Goal: Task Accomplishment & Management: Manage account settings

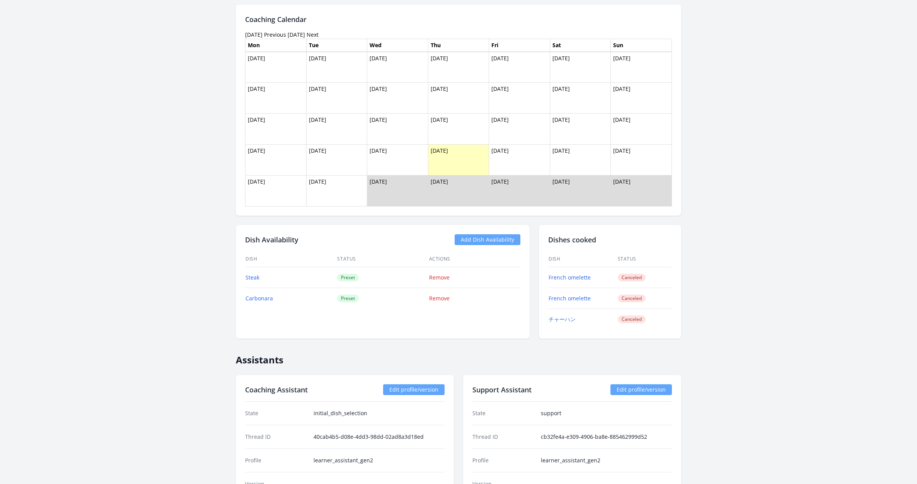
scroll to position [761, 0]
click at [477, 239] on link "Add Dish Availability" at bounding box center [488, 239] width 66 height 11
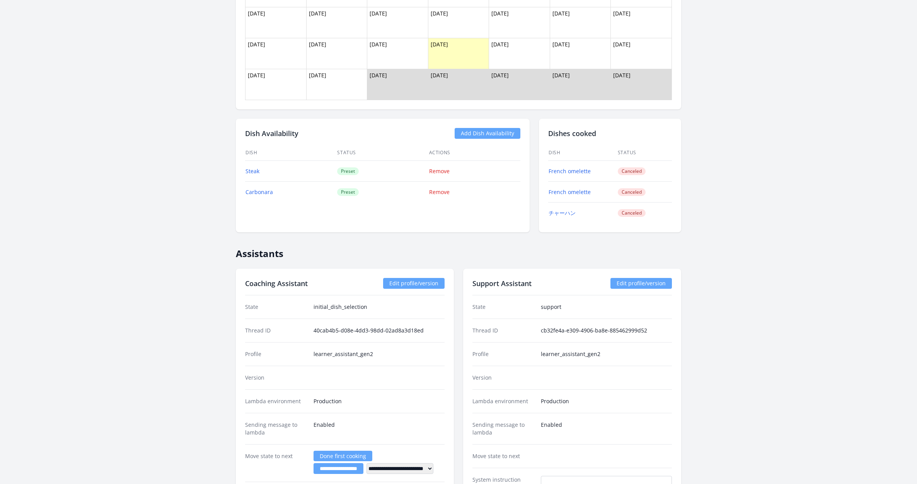
scroll to position [868, 0]
click at [565, 210] on link "チャーハン" at bounding box center [562, 211] width 27 height 7
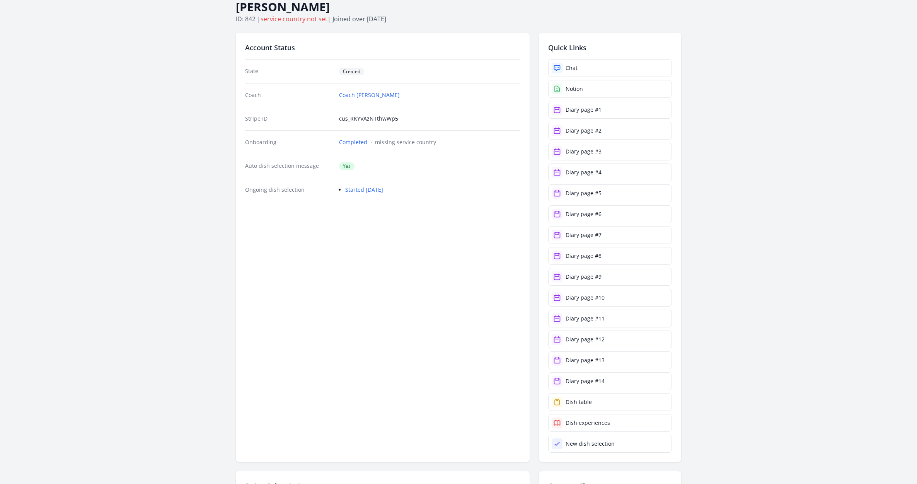
scroll to position [36, 0]
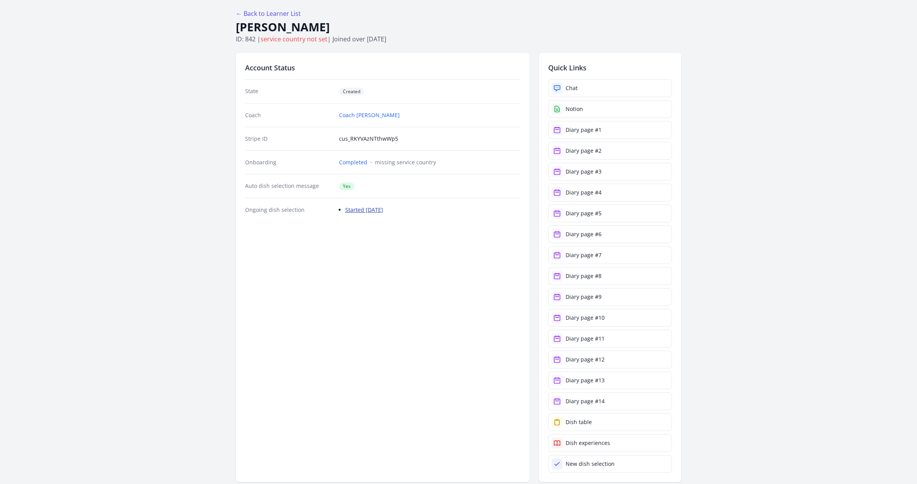
click at [360, 210] on link "Started 29 days ago" at bounding box center [364, 209] width 38 height 7
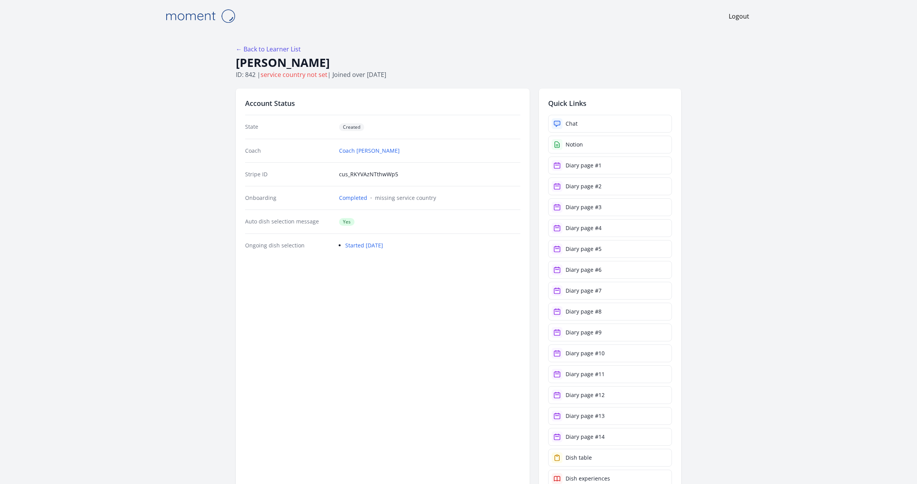
scroll to position [36, 0]
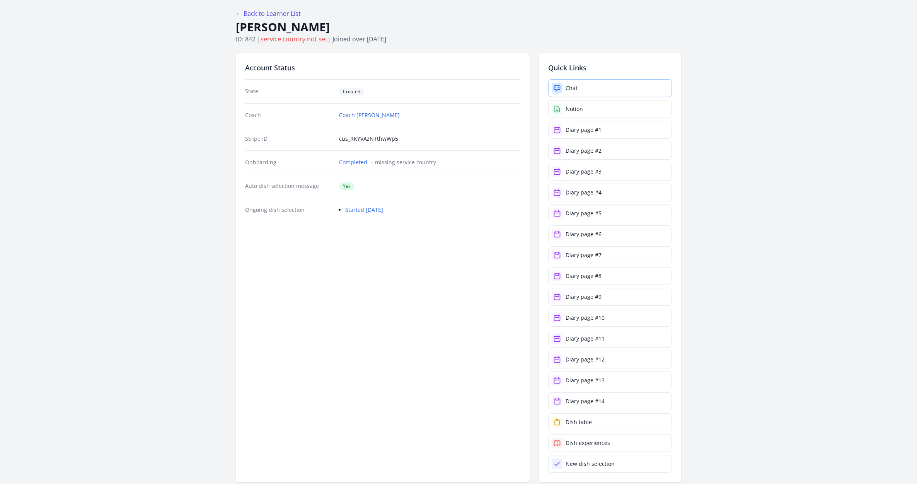
click at [571, 87] on div "Chat" at bounding box center [572, 88] width 12 height 8
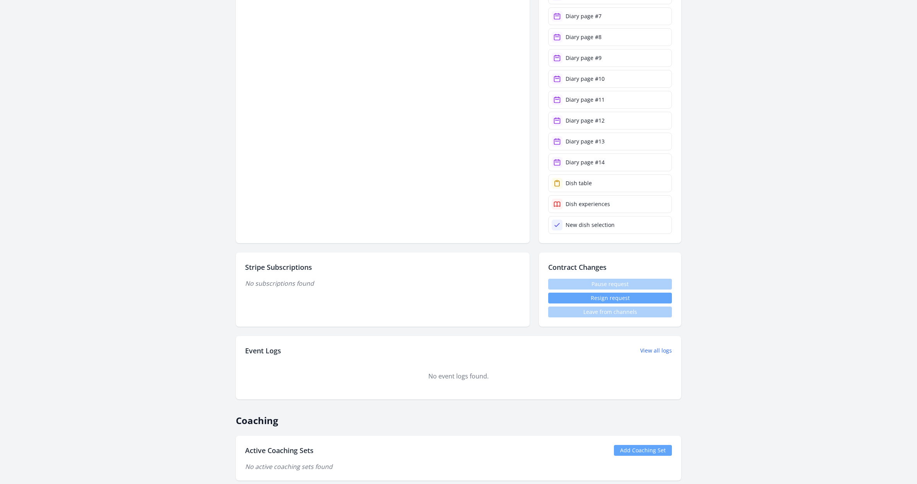
scroll to position [0, 0]
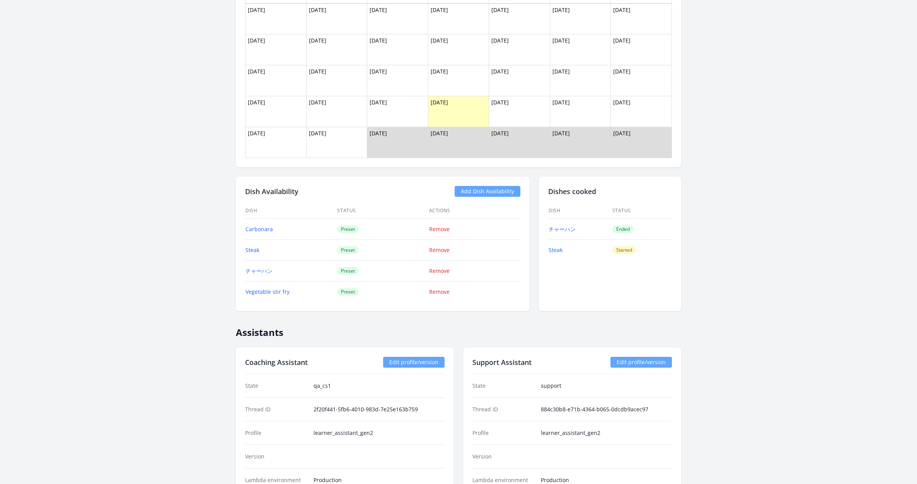
scroll to position [578, 0]
click at [268, 268] on link "チャーハン" at bounding box center [259, 269] width 27 height 7
click at [264, 270] on link "チャーハン" at bounding box center [259, 269] width 27 height 7
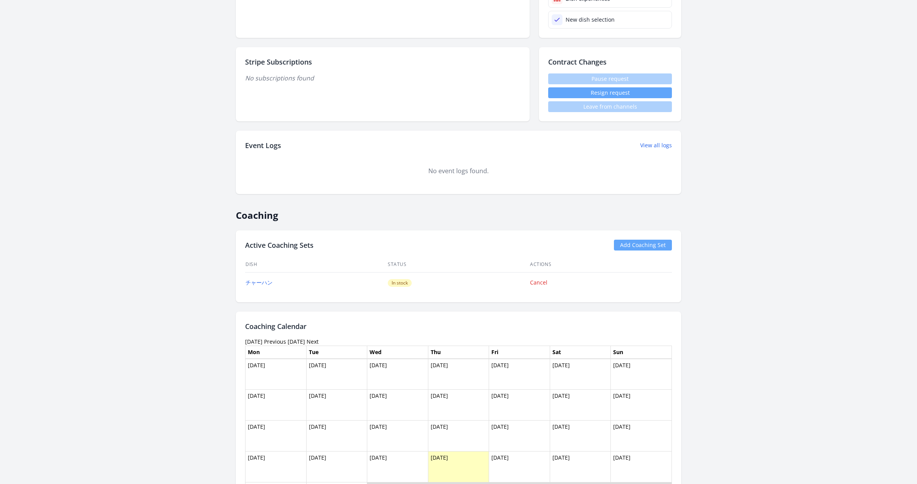
scroll to position [479, 0]
click at [265, 285] on link "チャーハン" at bounding box center [259, 283] width 27 height 7
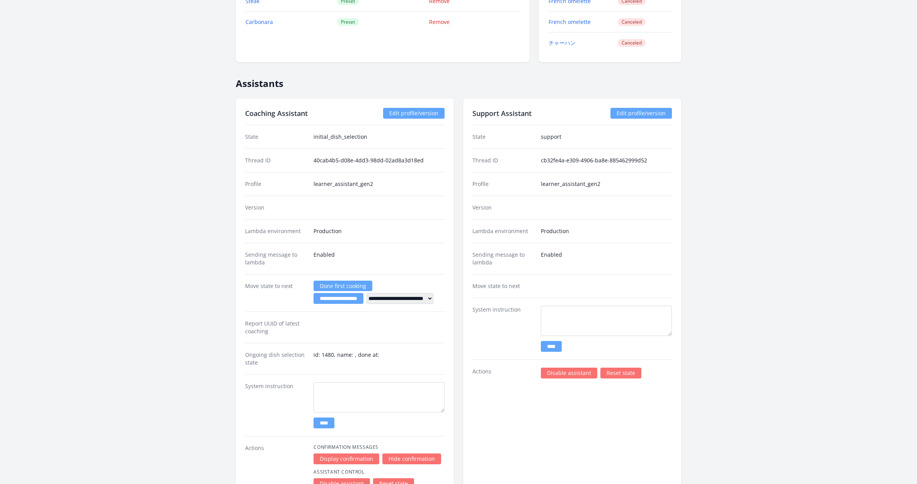
scroll to position [1059, 0]
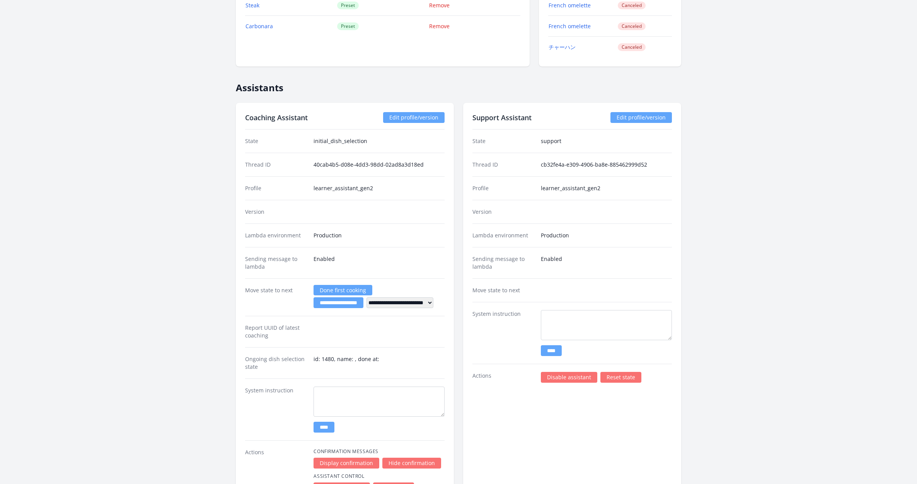
click at [407, 119] on link "Edit profile/version" at bounding box center [413, 117] width 61 height 11
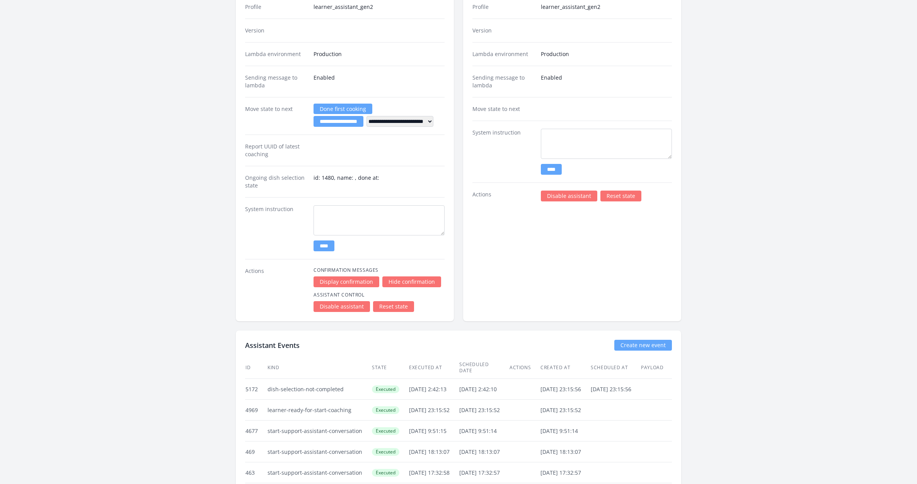
scroll to position [1242, 0]
click at [358, 279] on link "Display confirmation" at bounding box center [347, 280] width 66 height 11
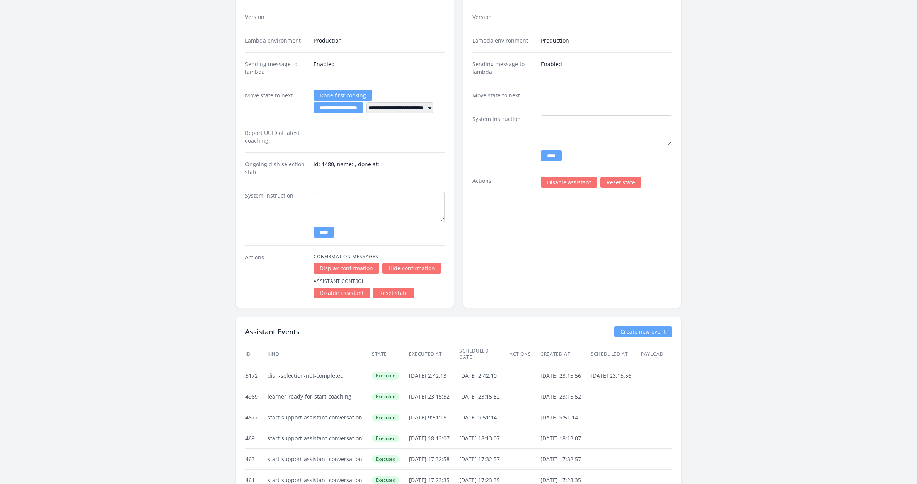
scroll to position [1264, 0]
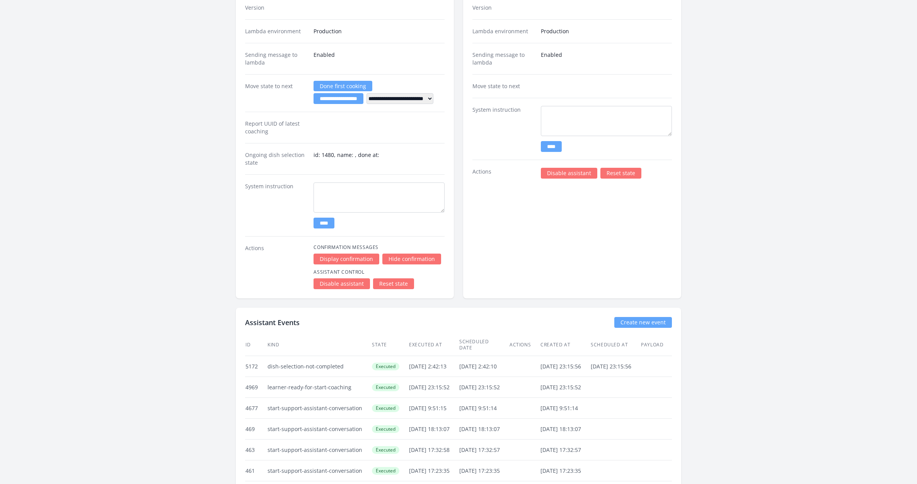
click at [346, 258] on link "Display confirmation" at bounding box center [347, 259] width 66 height 11
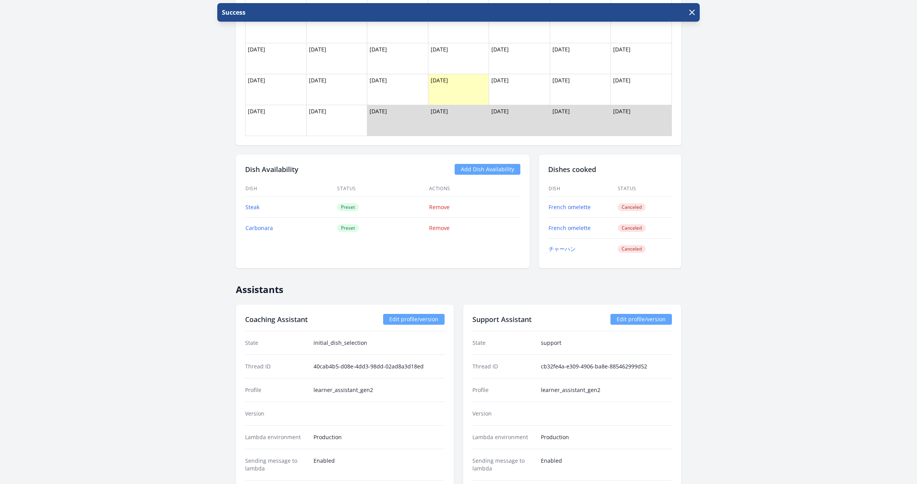
scroll to position [856, 0]
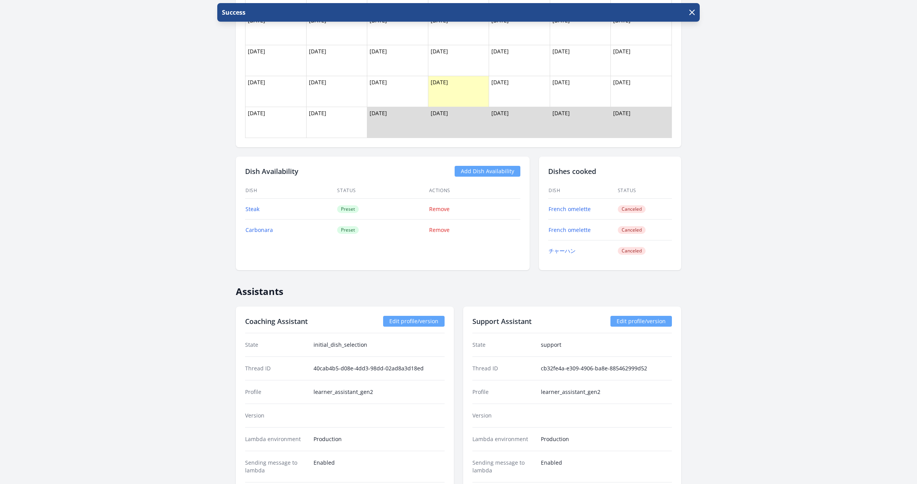
click at [488, 171] on link "Add Dish Availability" at bounding box center [488, 171] width 66 height 11
click at [473, 169] on link "Add Dish Availability" at bounding box center [488, 171] width 66 height 11
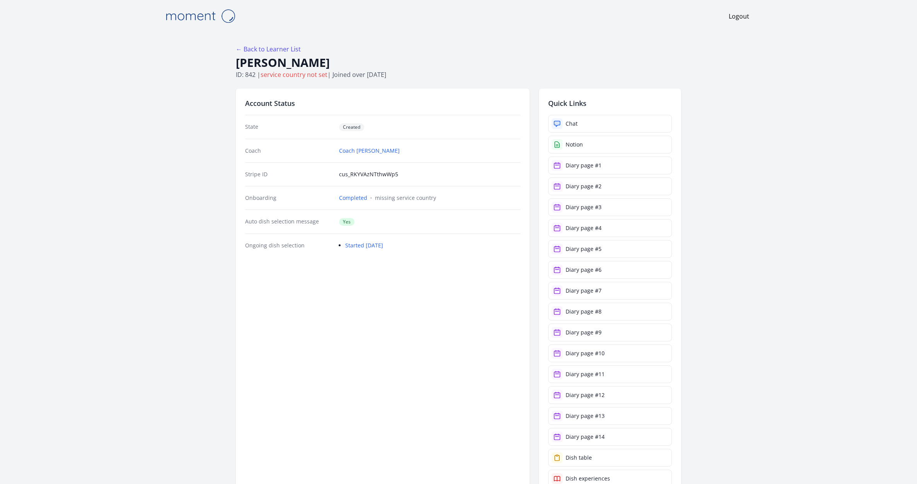
scroll to position [856, 0]
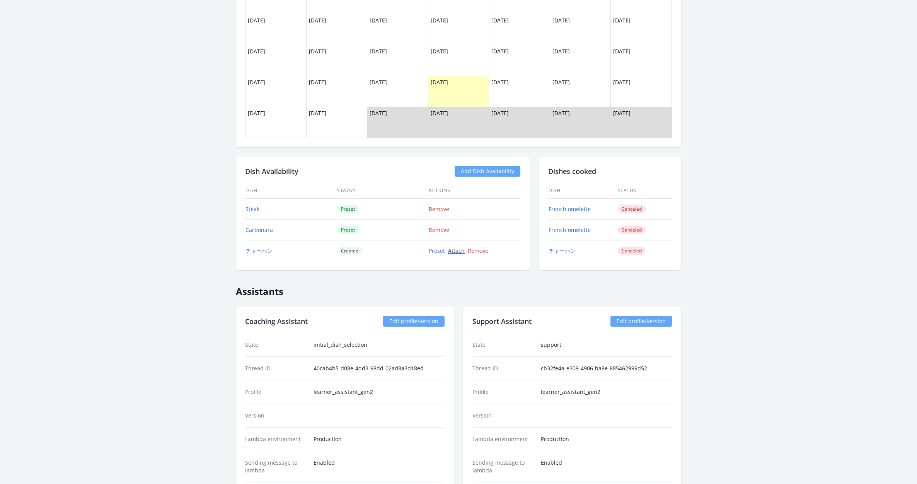
click at [458, 251] on link "Attach" at bounding box center [456, 250] width 17 height 7
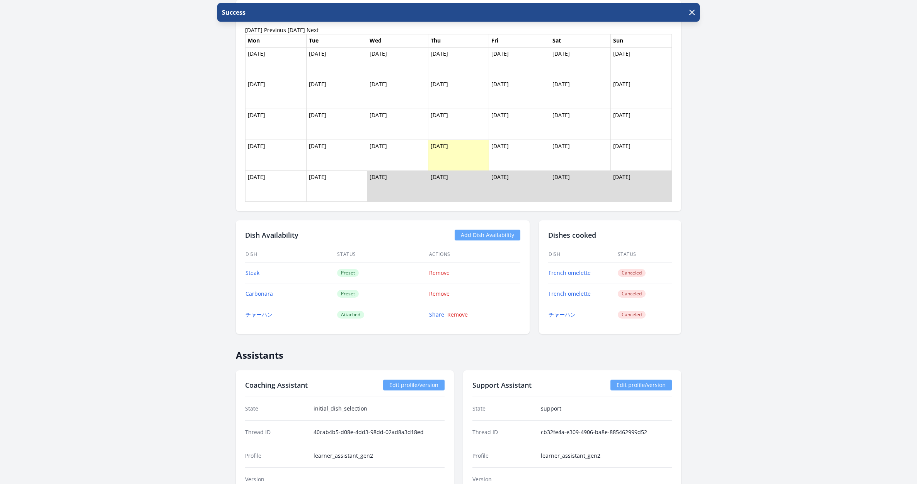
scroll to position [801, 0]
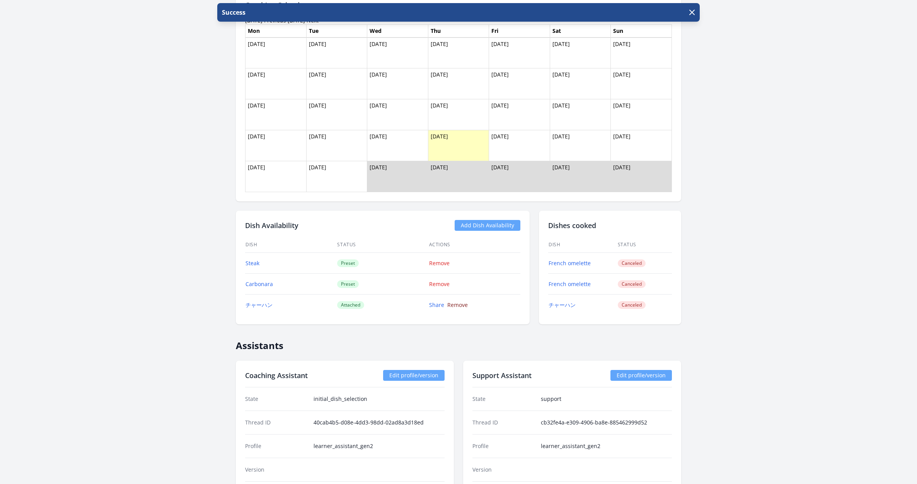
click at [457, 304] on link "Remove" at bounding box center [457, 304] width 20 height 7
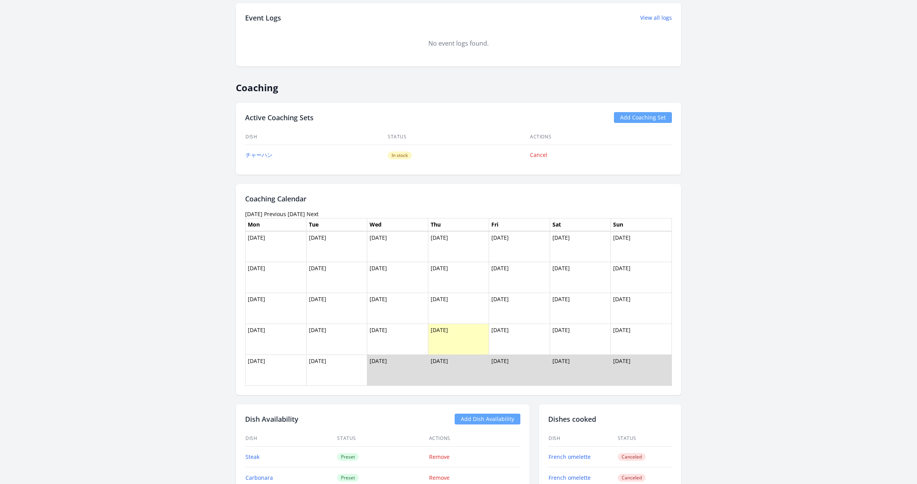
scroll to position [784, 0]
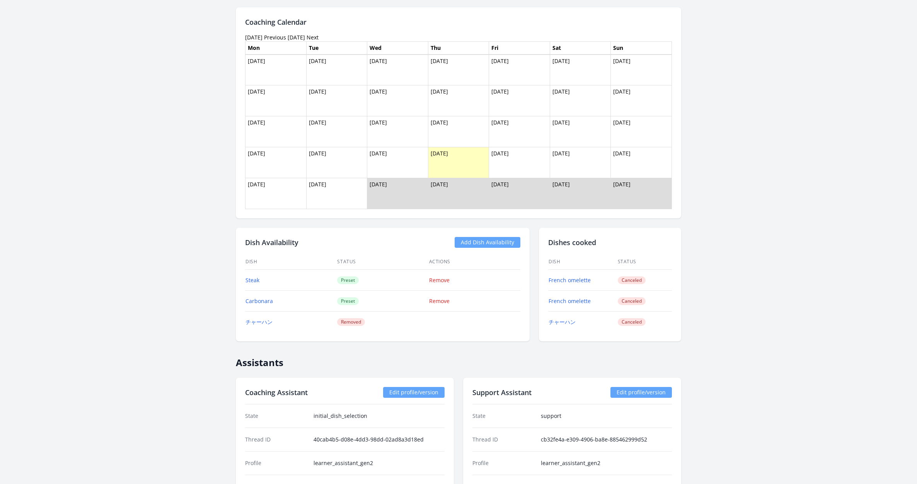
click at [485, 243] on link "Add Dish Availability" at bounding box center [488, 242] width 66 height 11
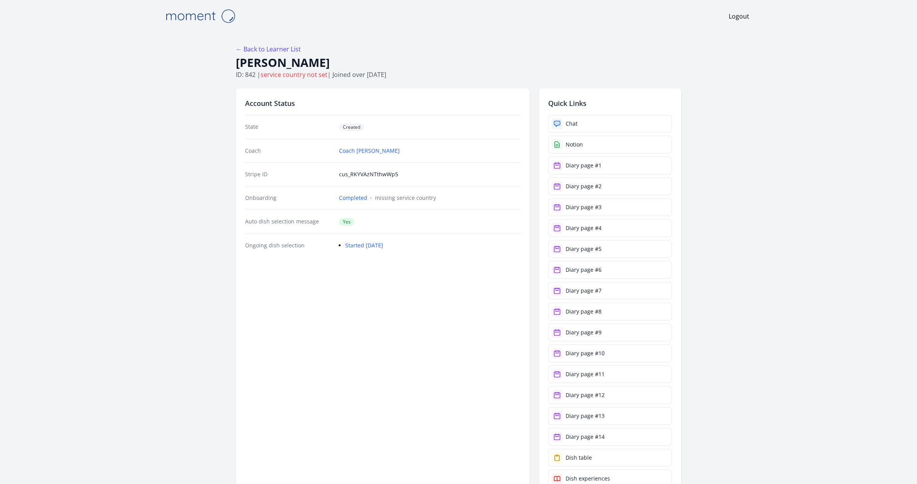
scroll to position [784, 0]
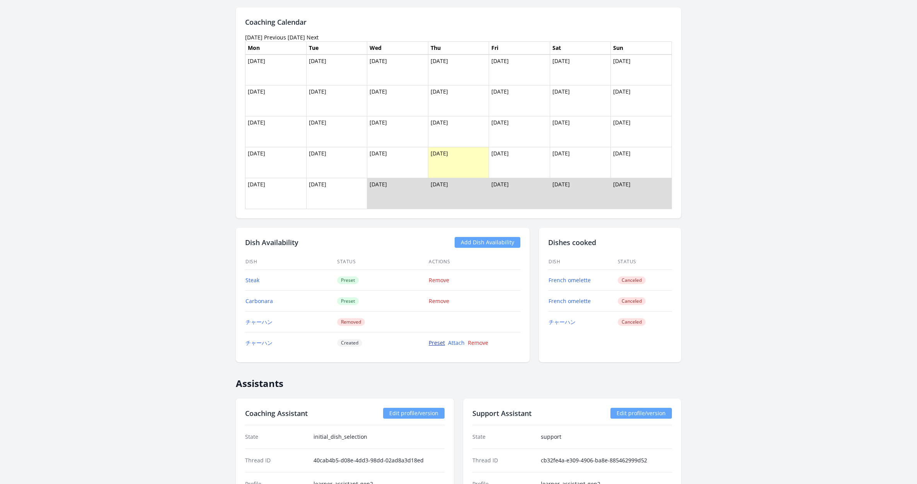
click at [439, 344] on link "Preset" at bounding box center [437, 342] width 16 height 7
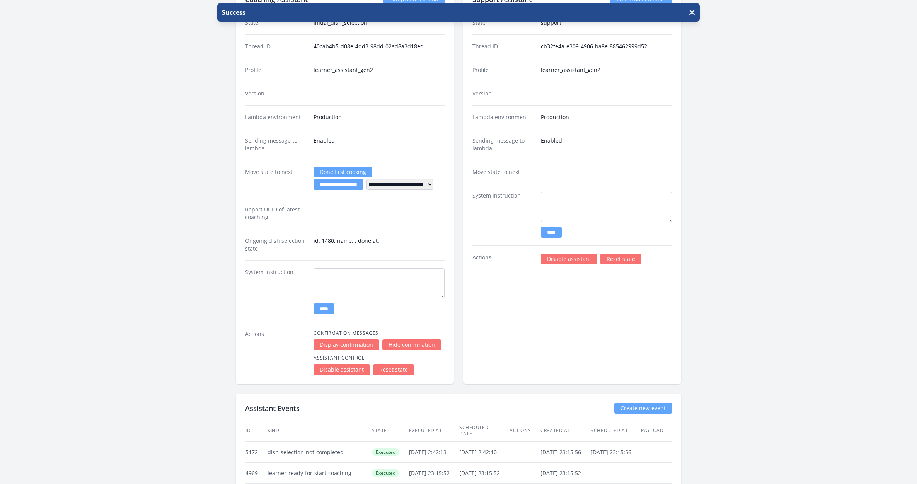
scroll to position [1286, 0]
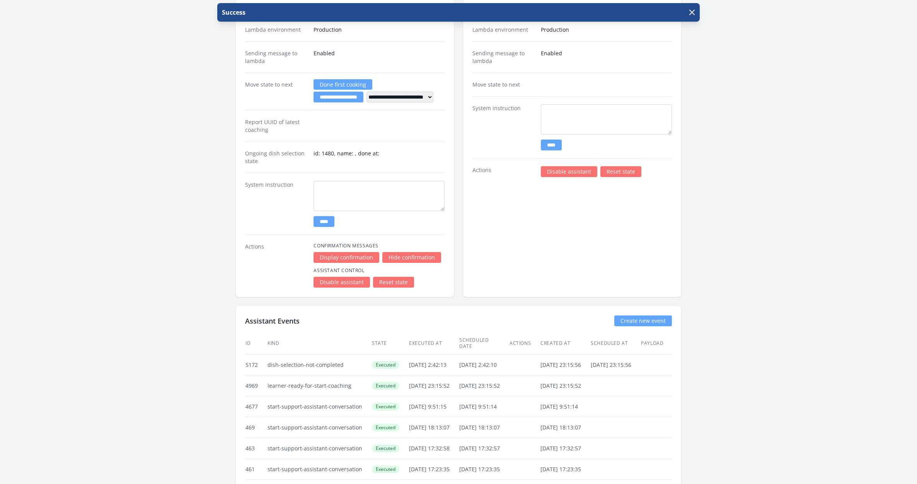
click at [398, 256] on link "Hide confirmation" at bounding box center [412, 257] width 59 height 11
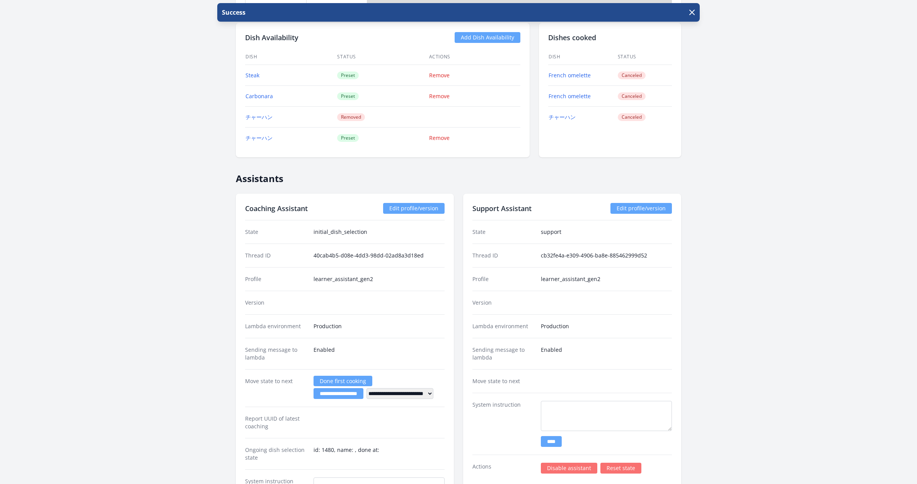
scroll to position [991, 0]
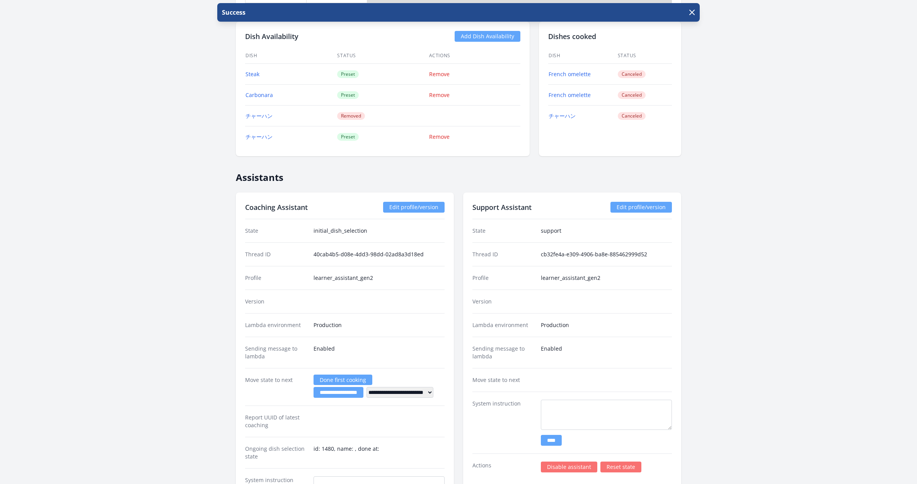
click at [422, 206] on link "Edit profile/version" at bounding box center [413, 207] width 61 height 11
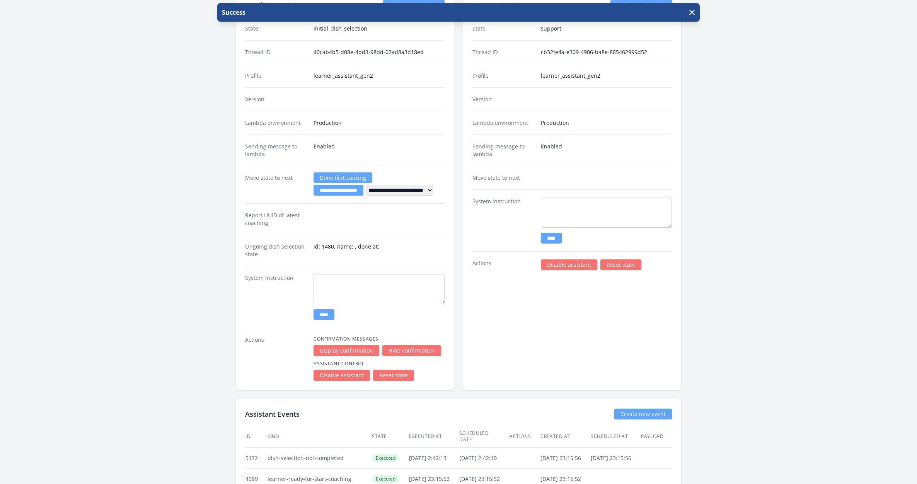
scroll to position [1194, 0]
click at [396, 372] on link "Reset state" at bounding box center [393, 374] width 41 height 11
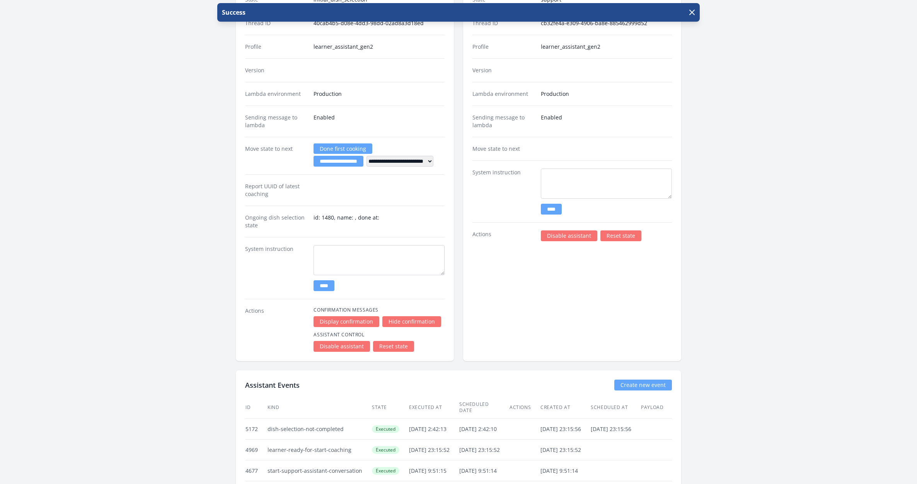
scroll to position [1223, 0]
click at [395, 345] on link "Reset state" at bounding box center [393, 345] width 41 height 11
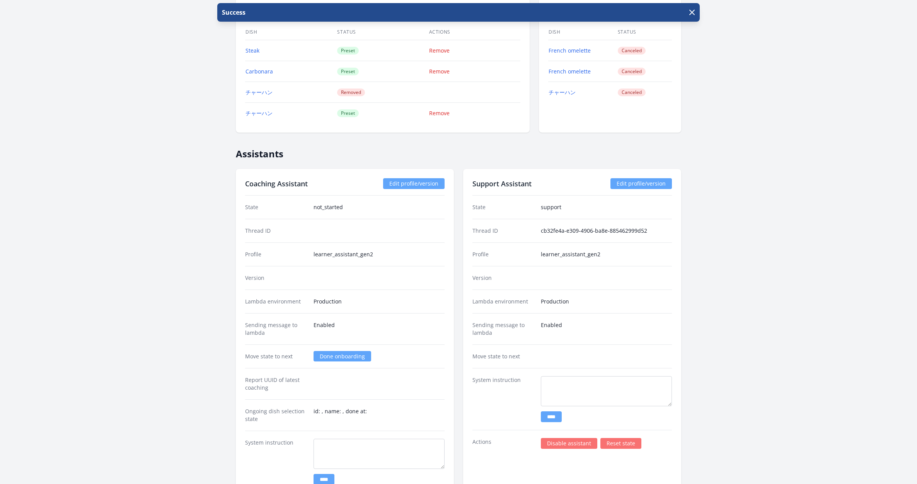
scroll to position [988, 0]
click at [341, 353] on link "Done onboarding" at bounding box center [343, 355] width 58 height 10
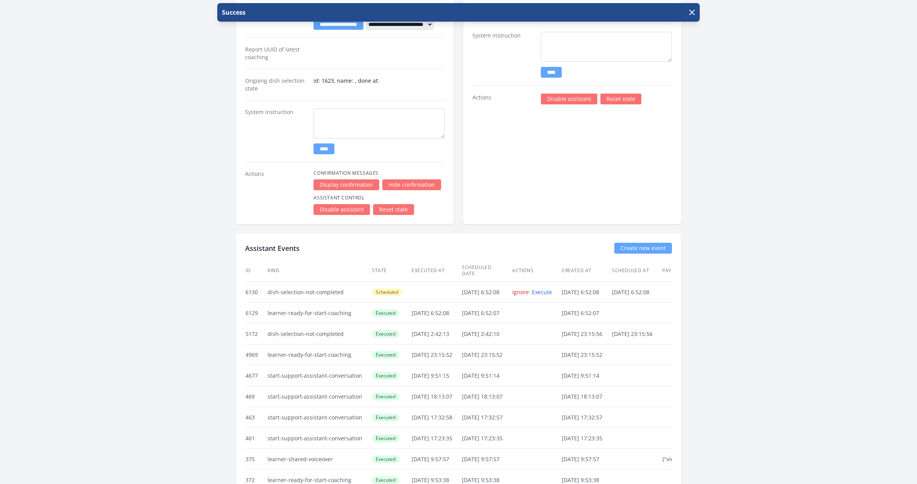
scroll to position [1337, 0]
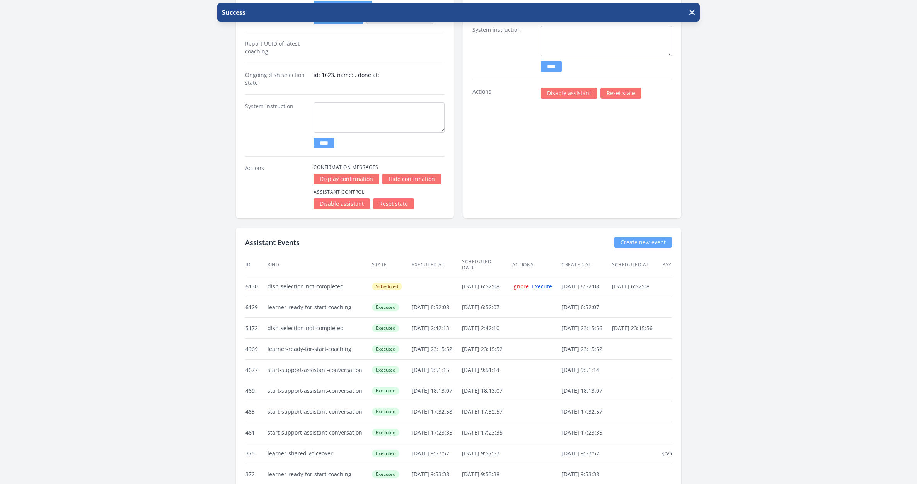
click at [632, 240] on link "Create new event" at bounding box center [644, 242] width 58 height 11
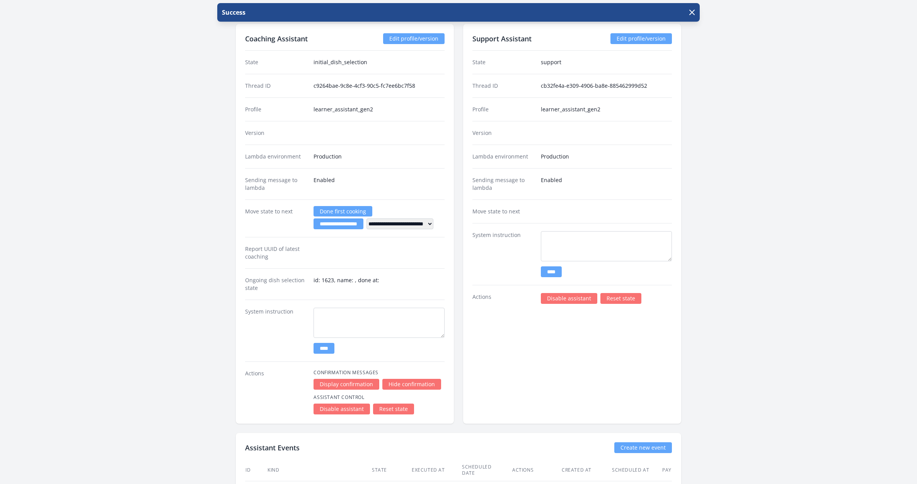
scroll to position [1186, 0]
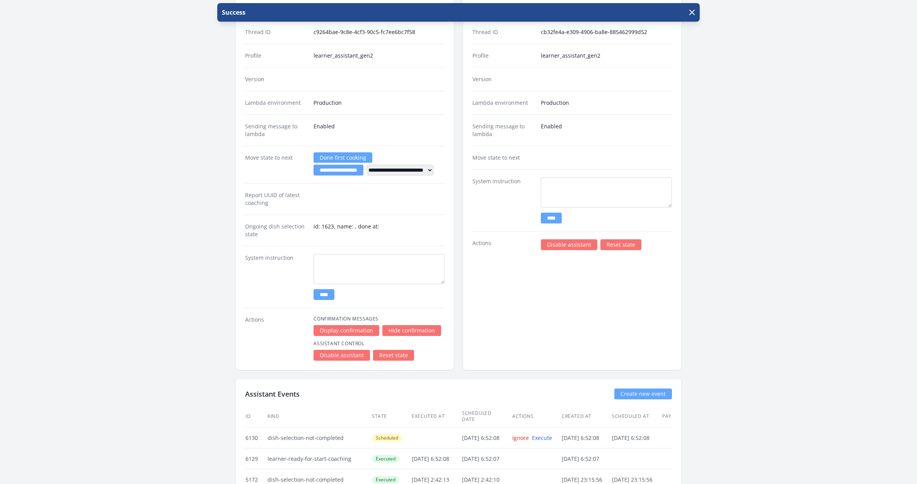
click at [390, 358] on link "Reset state" at bounding box center [393, 355] width 41 height 11
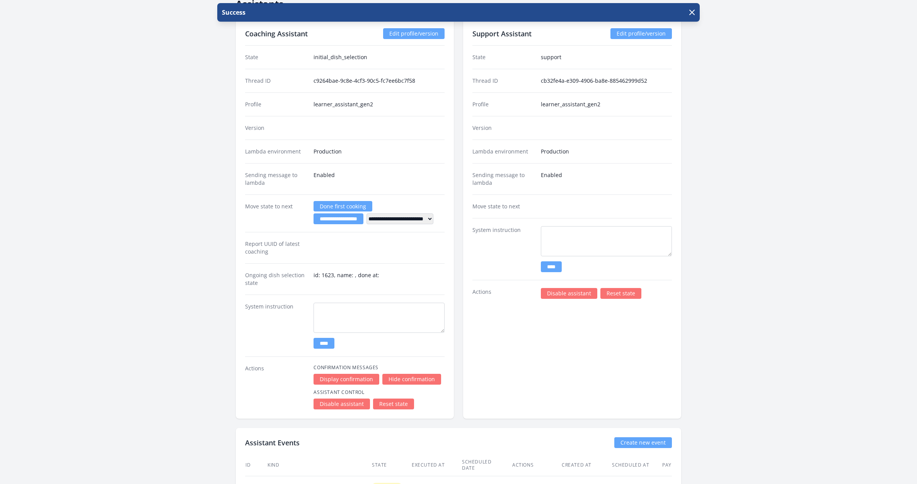
scroll to position [1131, 0]
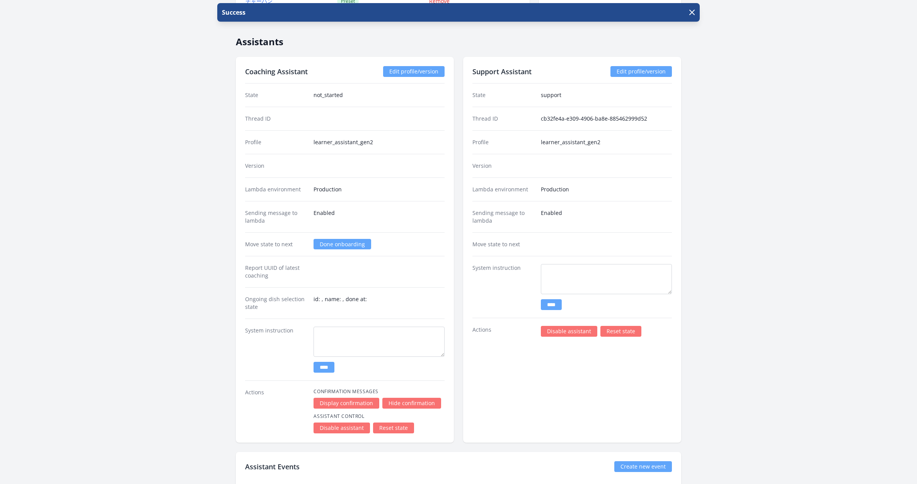
scroll to position [1135, 0]
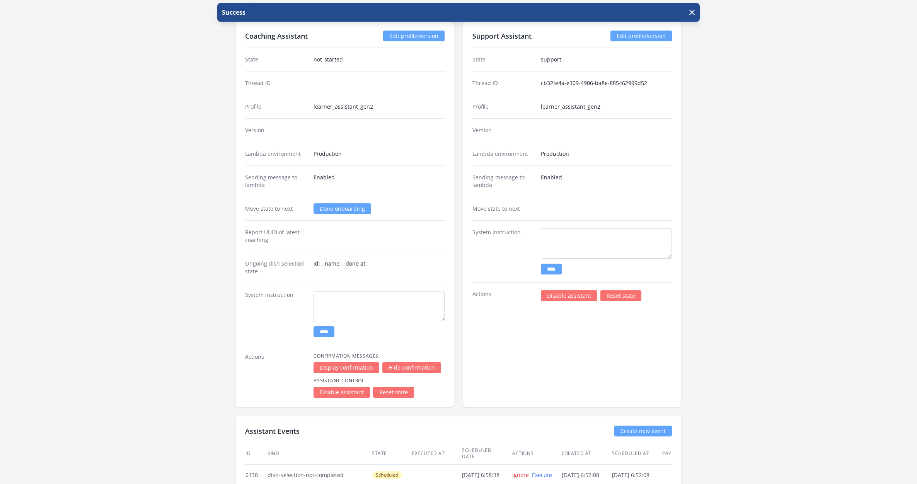
click at [340, 210] on link "Done onboarding" at bounding box center [343, 208] width 58 height 10
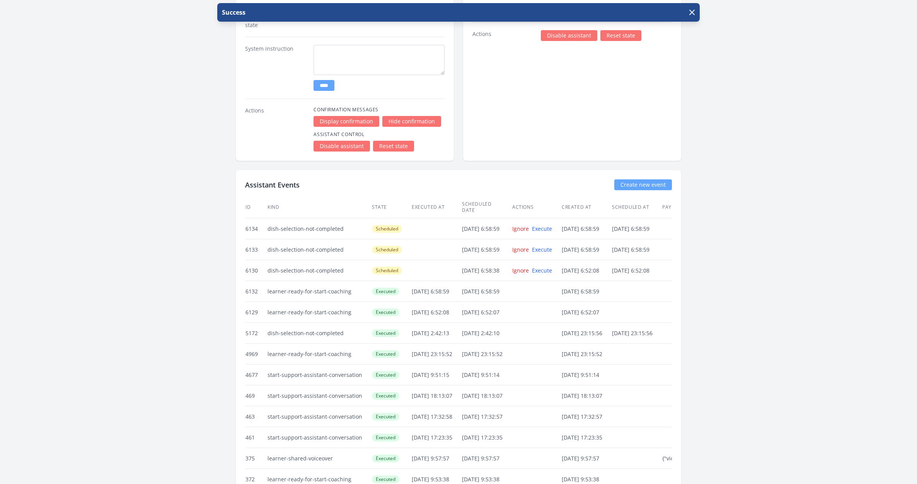
scroll to position [1394, 0]
click at [343, 149] on link "Disable assistant" at bounding box center [342, 147] width 56 height 11
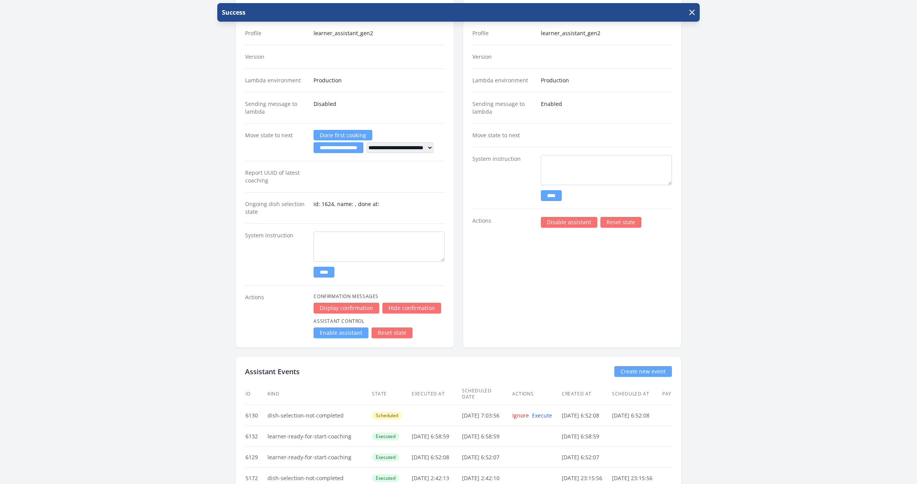
scroll to position [1288, 0]
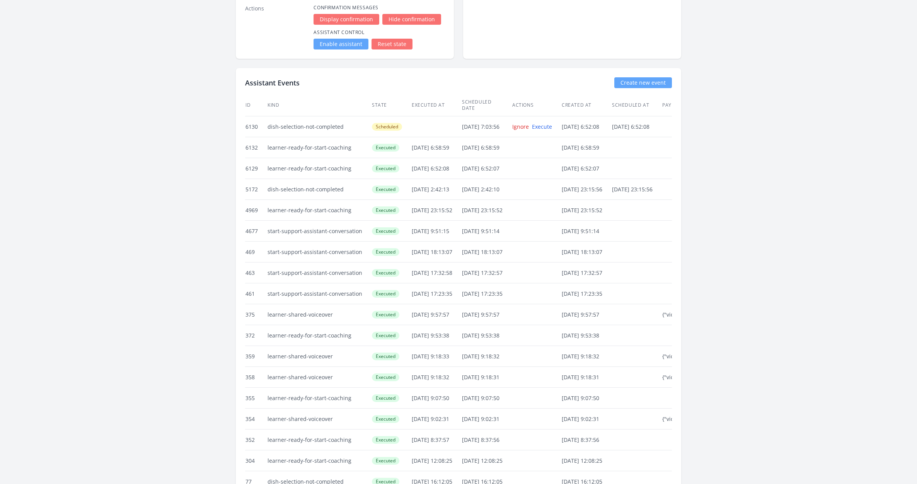
scroll to position [1250, 0]
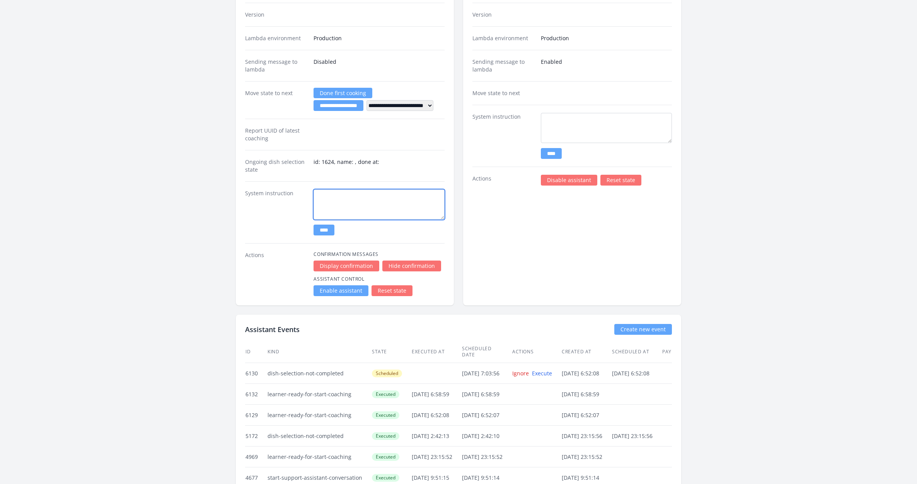
click at [354, 208] on textarea at bounding box center [379, 205] width 131 height 30
click at [420, 196] on textarea "**********" at bounding box center [379, 205] width 131 height 30
click at [406, 202] on textarea "**********" at bounding box center [379, 205] width 131 height 30
type textarea "**********"
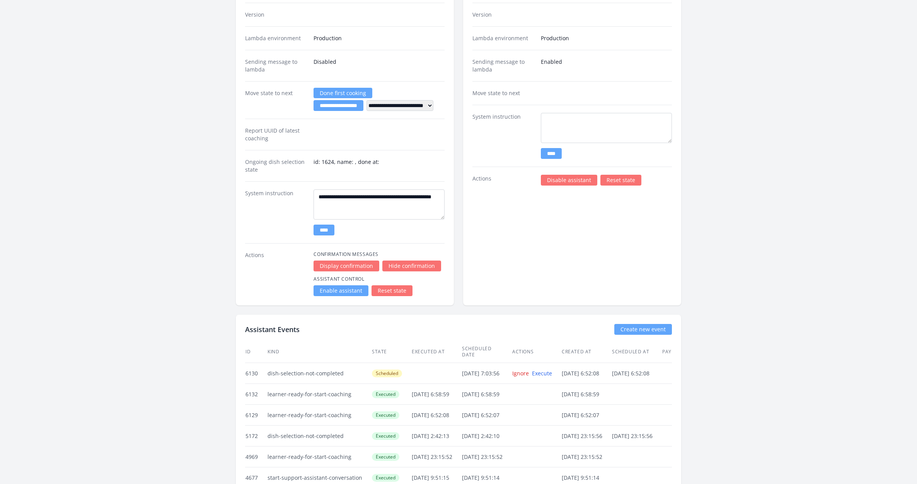
click at [330, 230] on input "****" at bounding box center [324, 230] width 21 height 11
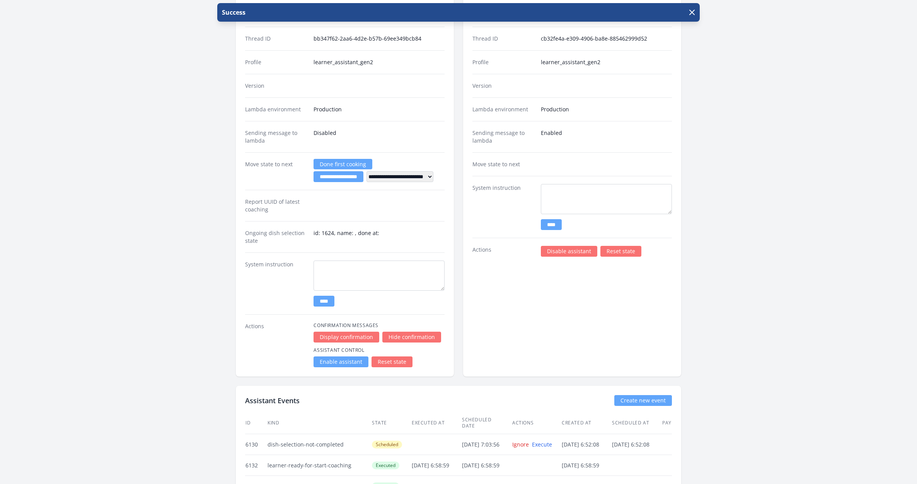
scroll to position [1208, 0]
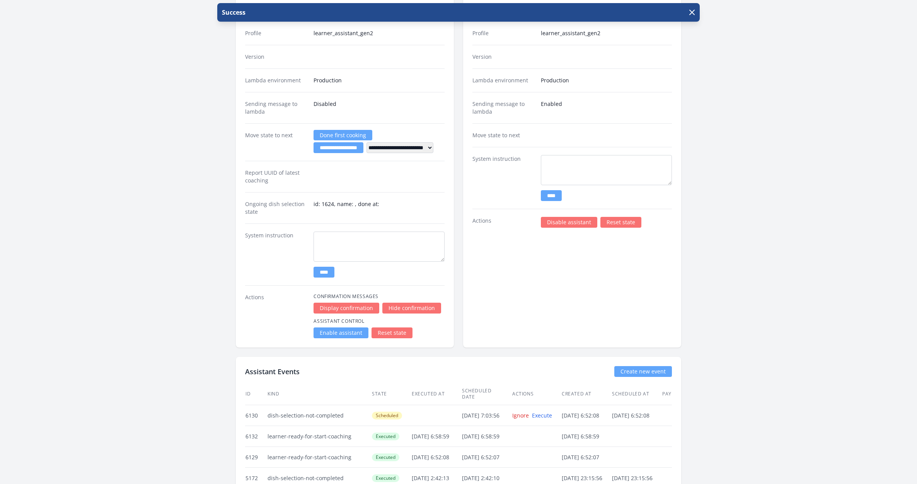
click at [339, 335] on link "Enable assistant" at bounding box center [341, 333] width 55 height 11
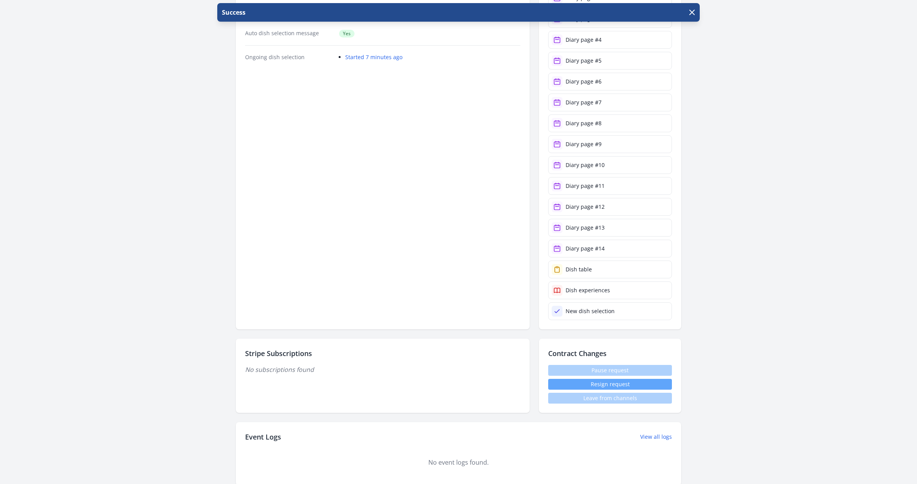
scroll to position [360, 0]
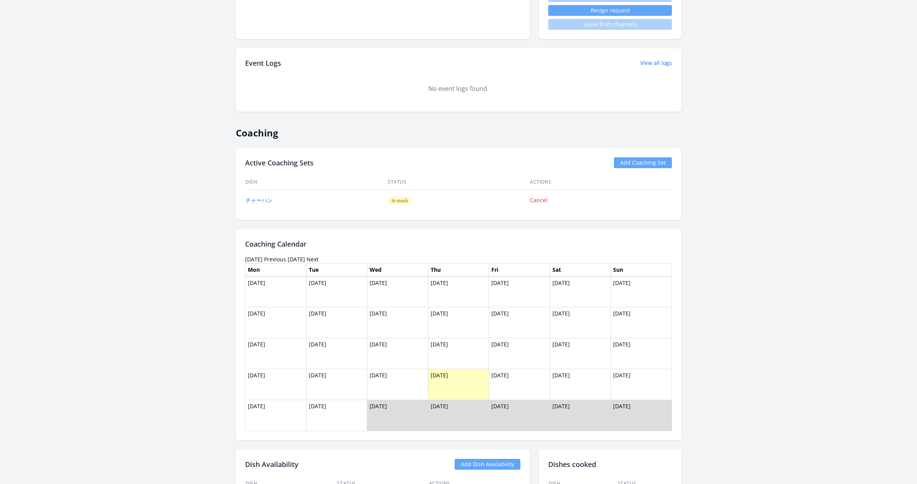
scroll to position [564, 0]
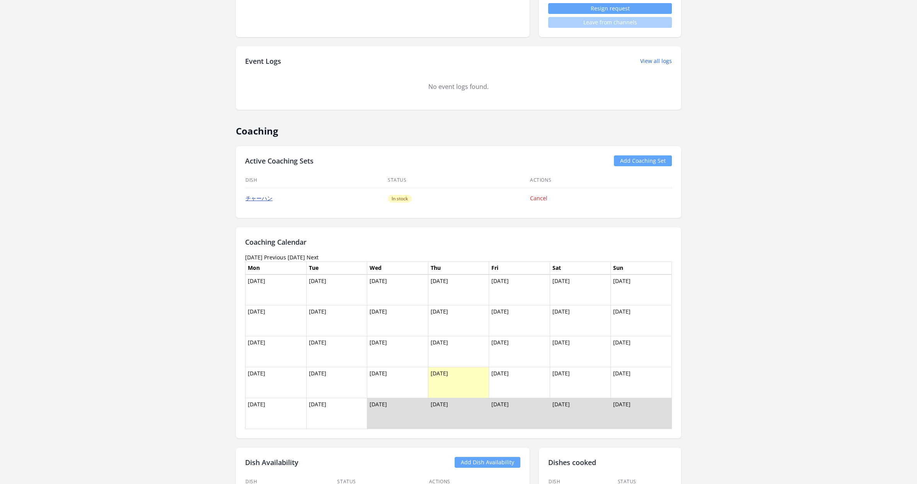
click at [252, 198] on link "チャーハン" at bounding box center [259, 198] width 27 height 7
